Goal: Transaction & Acquisition: Purchase product/service

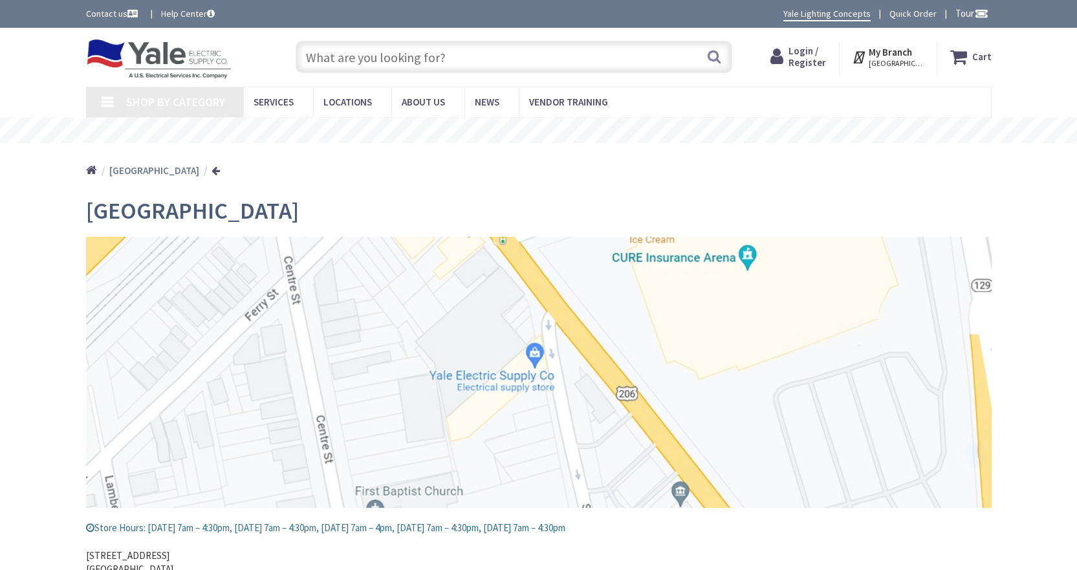
type input "[PERSON_NAME][GEOGRAPHIC_DATA][PERSON_NAME], [GEOGRAPHIC_DATA]"
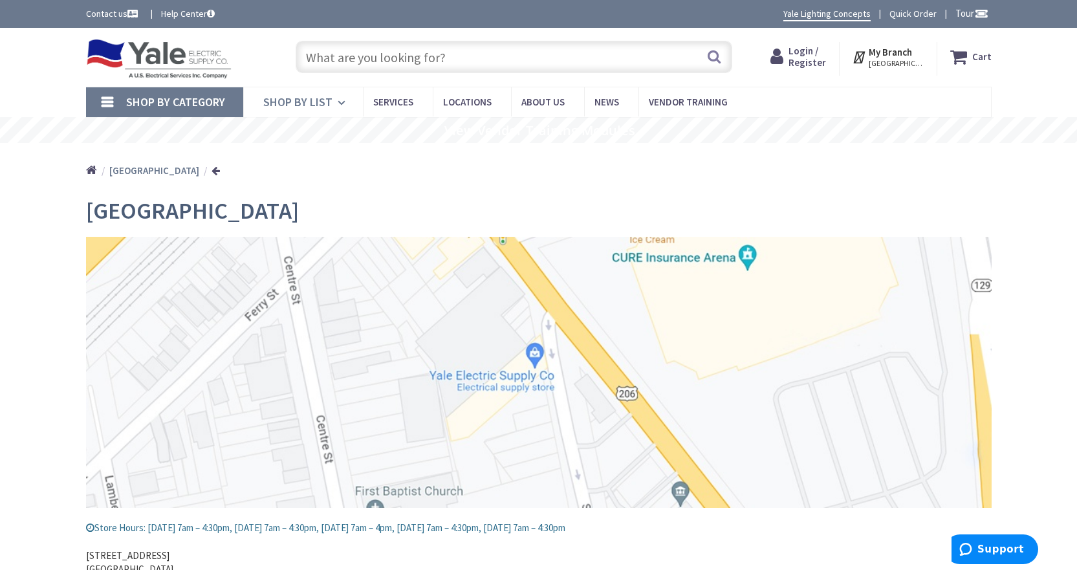
click at [333, 101] on link "Shop By List" at bounding box center [303, 102] width 120 height 30
click at [404, 53] on input "text" at bounding box center [514, 57] width 436 height 32
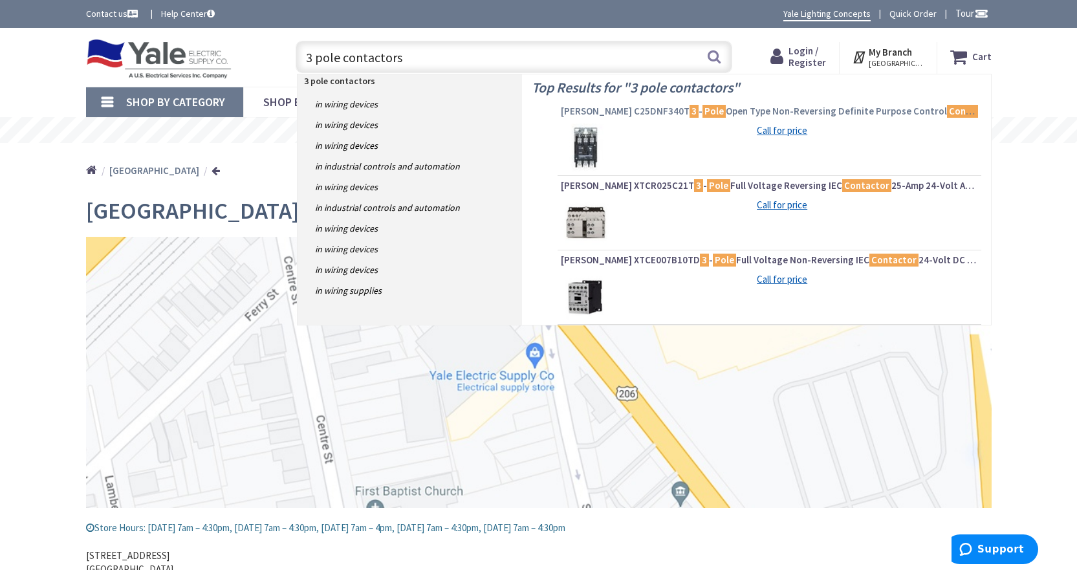
type input "3 pole contactors"
click at [628, 111] on span "[PERSON_NAME] C25DNF340T 3 - Pole Open Type Non-Reversing Definite Purpose Cont…" at bounding box center [769, 111] width 417 height 13
